Goal: Obtain resource: Download file/media

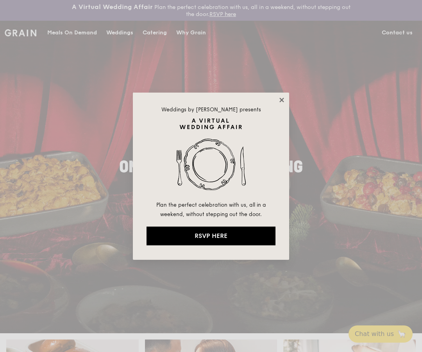
click at [284, 99] on icon at bounding box center [282, 100] width 4 height 4
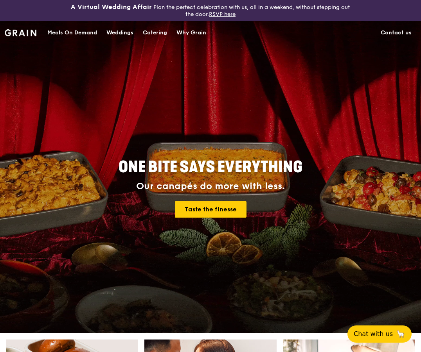
click at [156, 31] on div "Catering" at bounding box center [155, 32] width 24 height 23
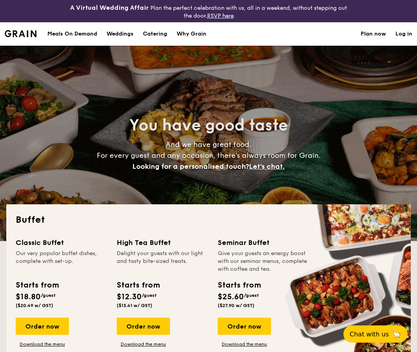
select select
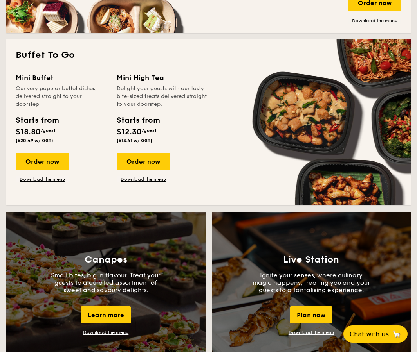
scroll to position [509, 0]
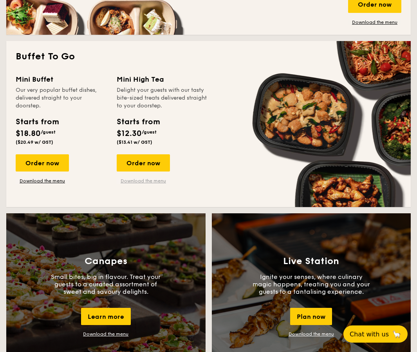
click at [140, 181] on link "Download the menu" at bounding box center [143, 181] width 53 height 6
